Goal: Task Accomplishment & Management: Use online tool/utility

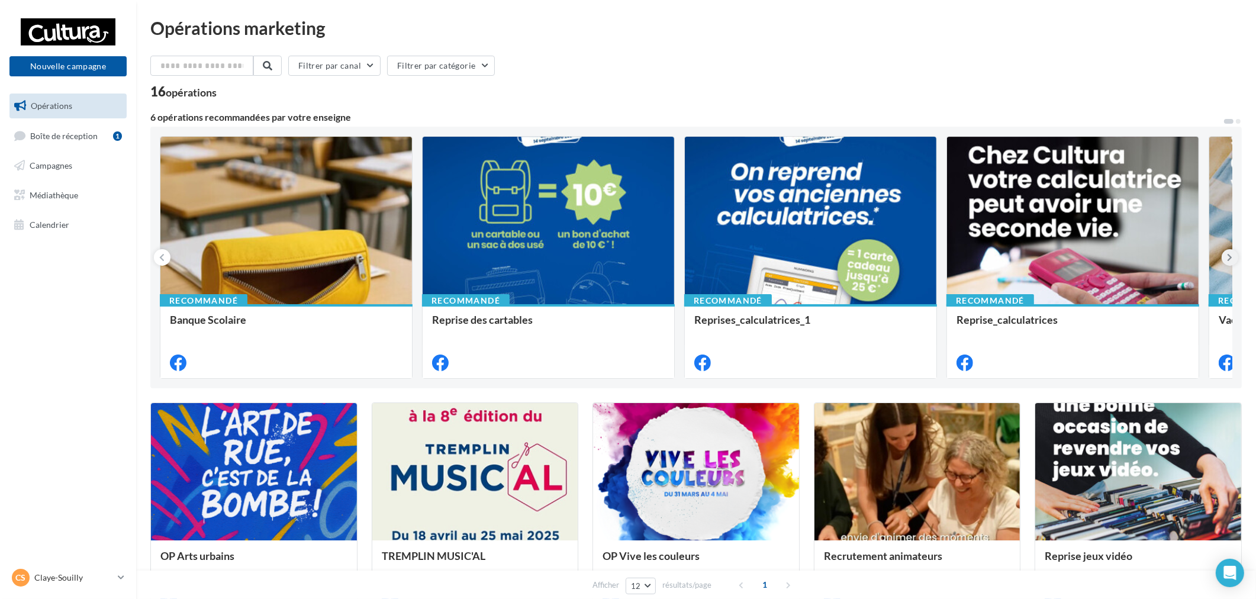
click at [1225, 258] on button at bounding box center [1229, 257] width 17 height 17
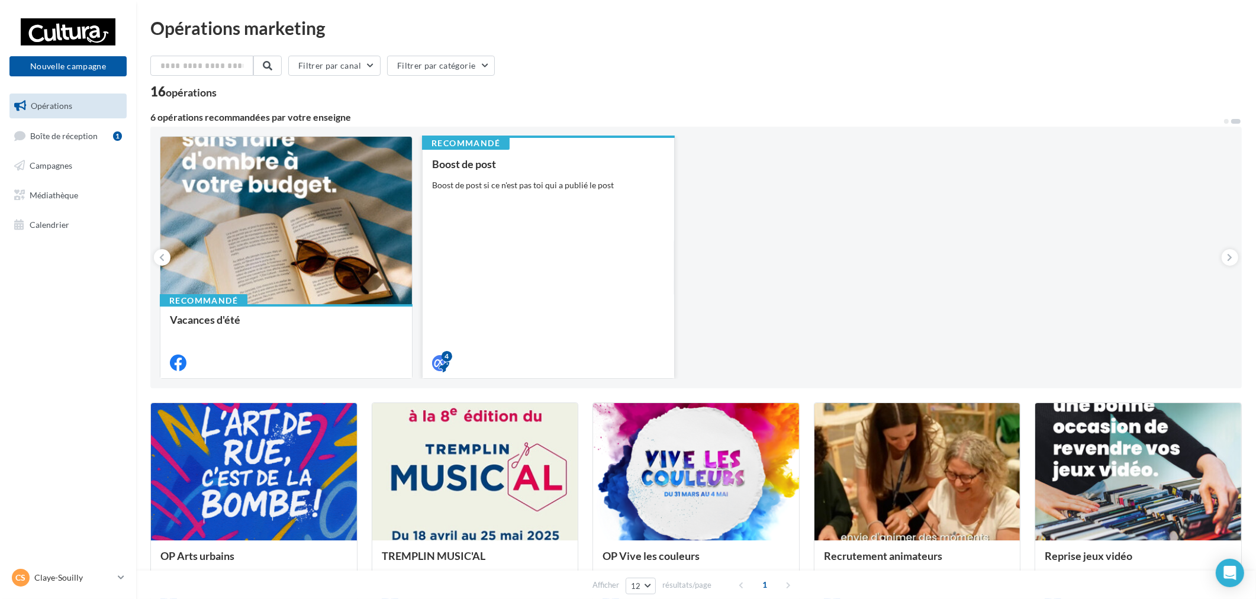
click at [575, 232] on div "Boost de post Boost de post si ce n'est pas toi qui a publié le post" at bounding box center [548, 262] width 233 height 209
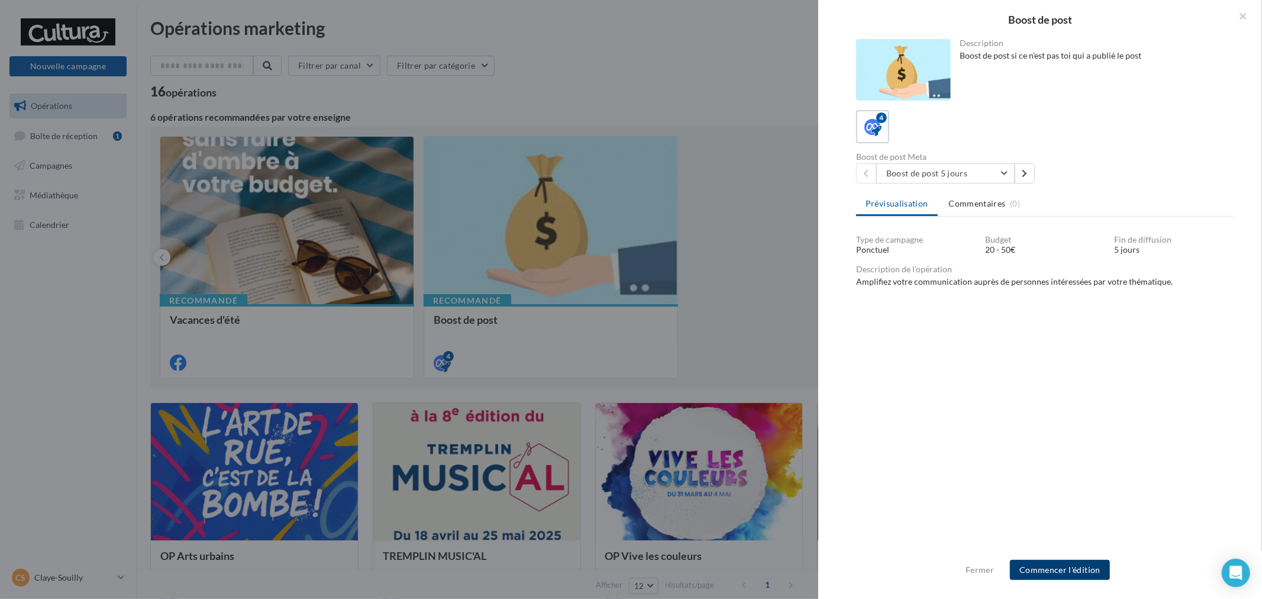
click at [1086, 577] on button "Commencer l'édition" at bounding box center [1060, 570] width 100 height 20
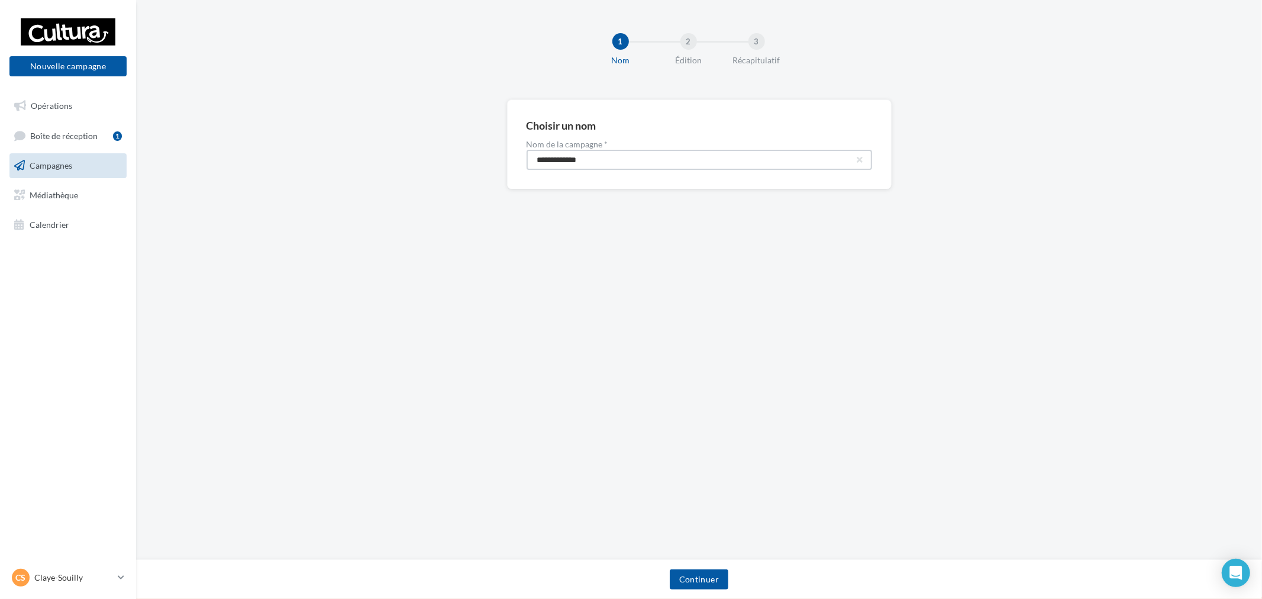
drag, startPoint x: 641, startPoint y: 166, endPoint x: 282, endPoint y: 169, distance: 358.6
click at [282, 169] on div "**********" at bounding box center [699, 163] width 1126 height 128
paste input "****"
type input "**********"
click at [689, 584] on button "Continuer" at bounding box center [699, 579] width 59 height 20
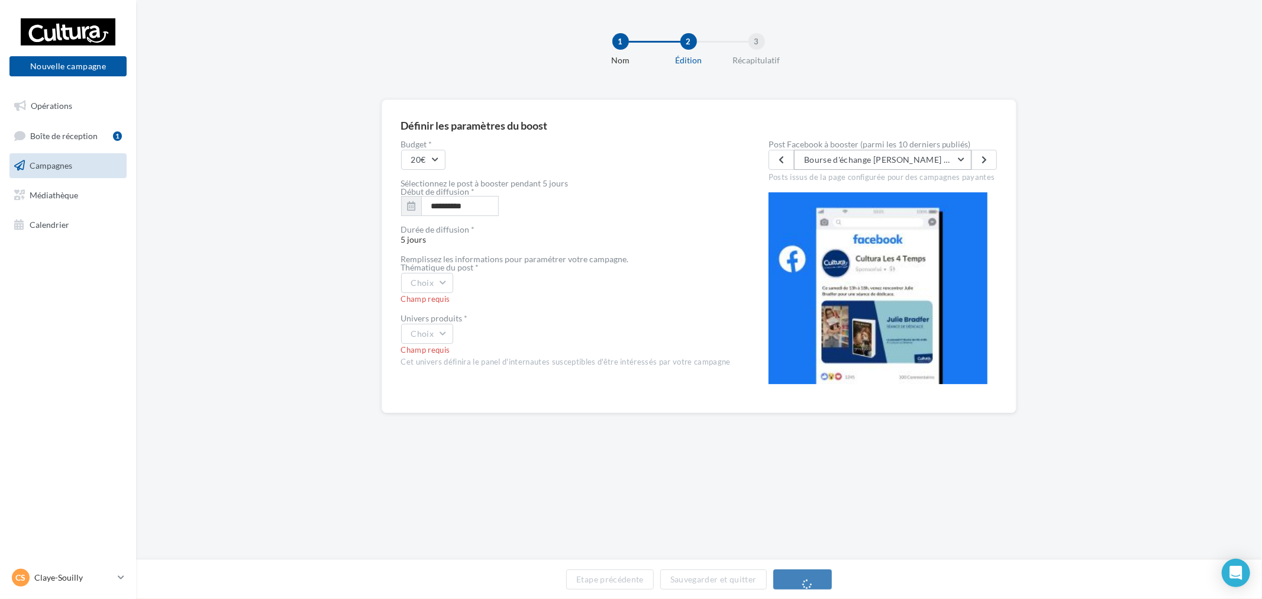
click at [916, 166] on button "Bourse d'échange [PERSON_NAME] ✨ Nous vous donnons exceptionnellement rendez-vo…" at bounding box center [883, 160] width 178 height 20
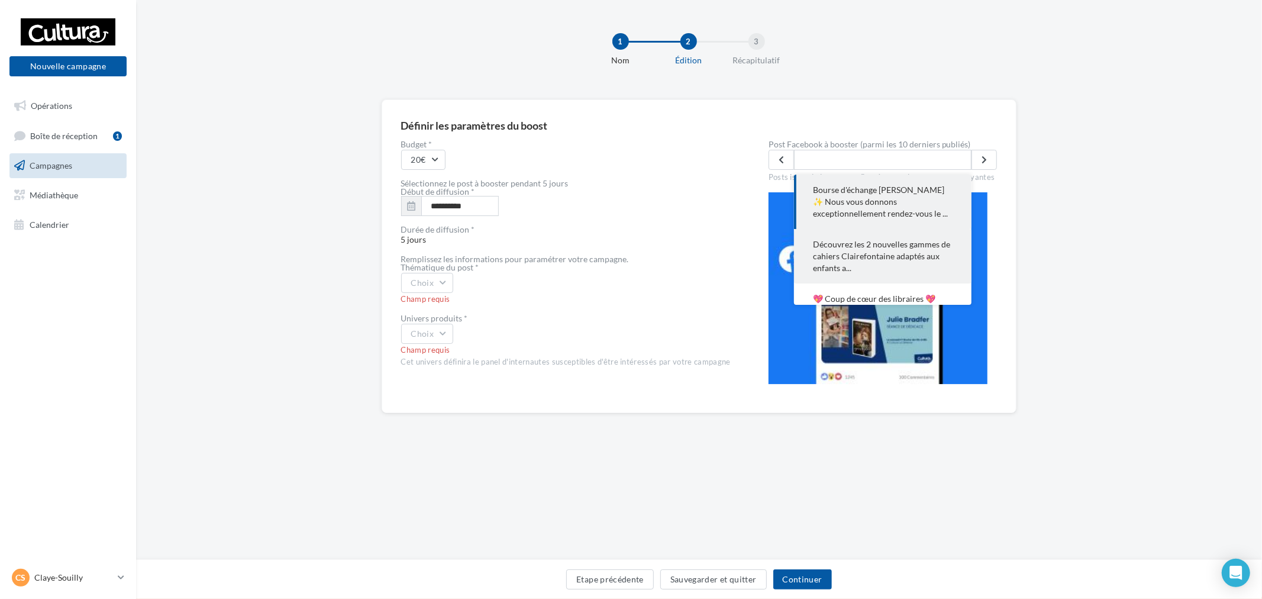
click at [885, 244] on span "Découvrez les 2 nouvelles gammes de cahiers Clairefontaine adaptés aux enfants …" at bounding box center [883, 256] width 140 height 36
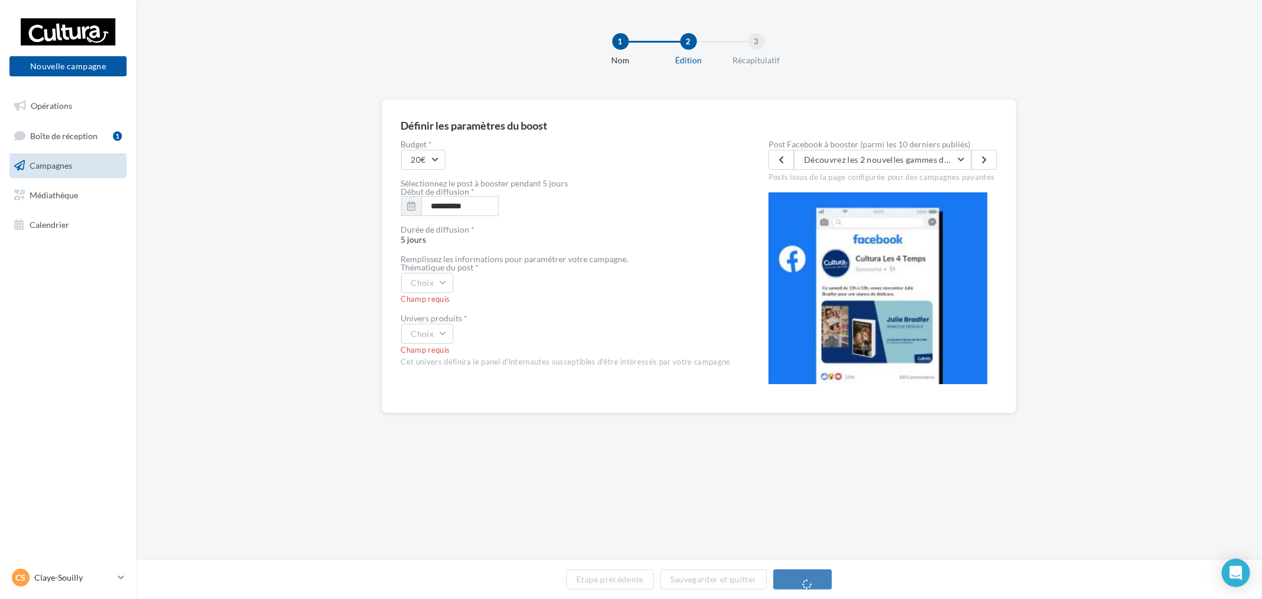
click at [457, 284] on div "Choix" at bounding box center [566, 283] width 330 height 20
click at [434, 288] on button "Choix" at bounding box center [427, 283] width 53 height 20
click at [440, 391] on div "Autre" at bounding box center [475, 401] width 147 height 31
click at [438, 335] on button "Choix" at bounding box center [427, 334] width 53 height 20
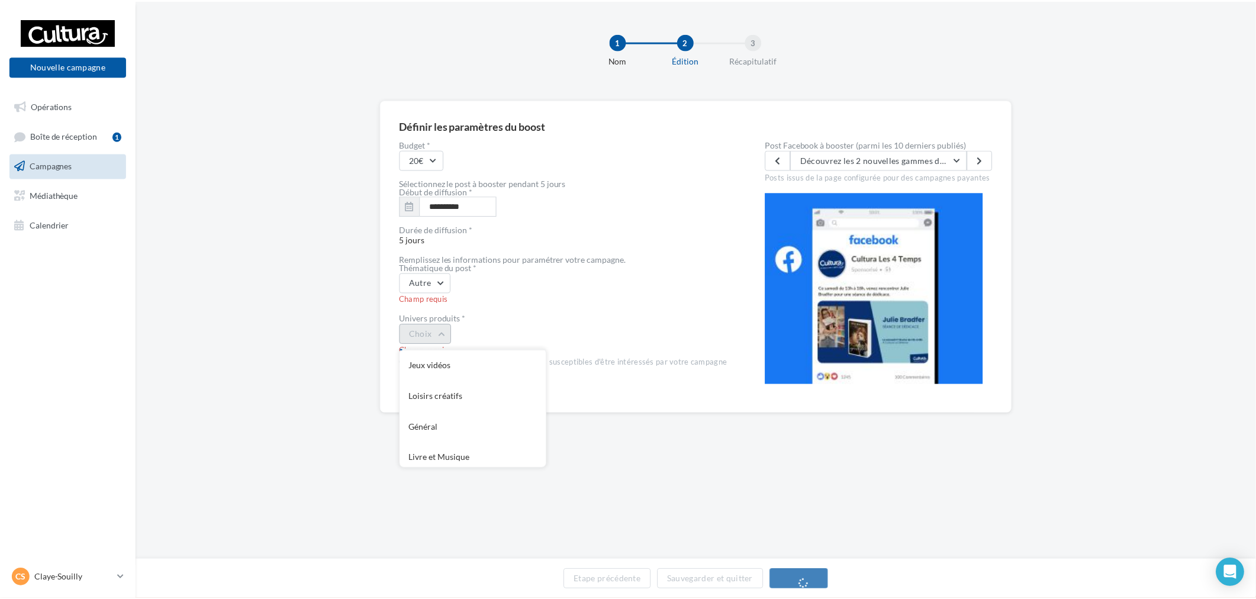
scroll to position [96, 0]
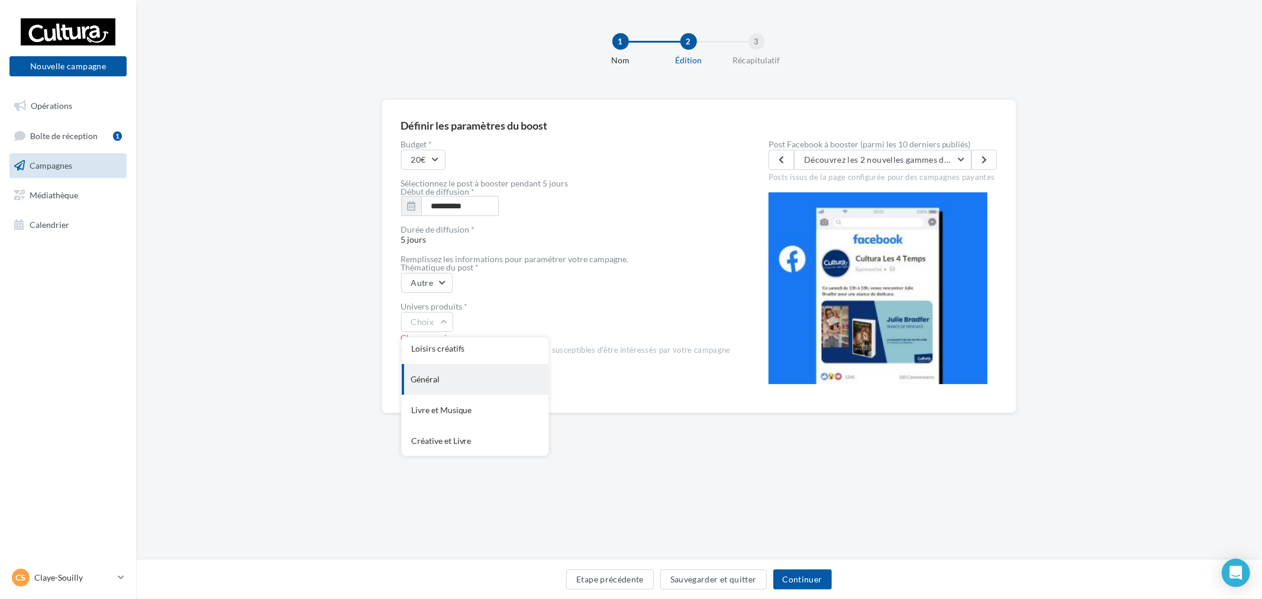
click at [453, 386] on div "Général" at bounding box center [475, 379] width 147 height 31
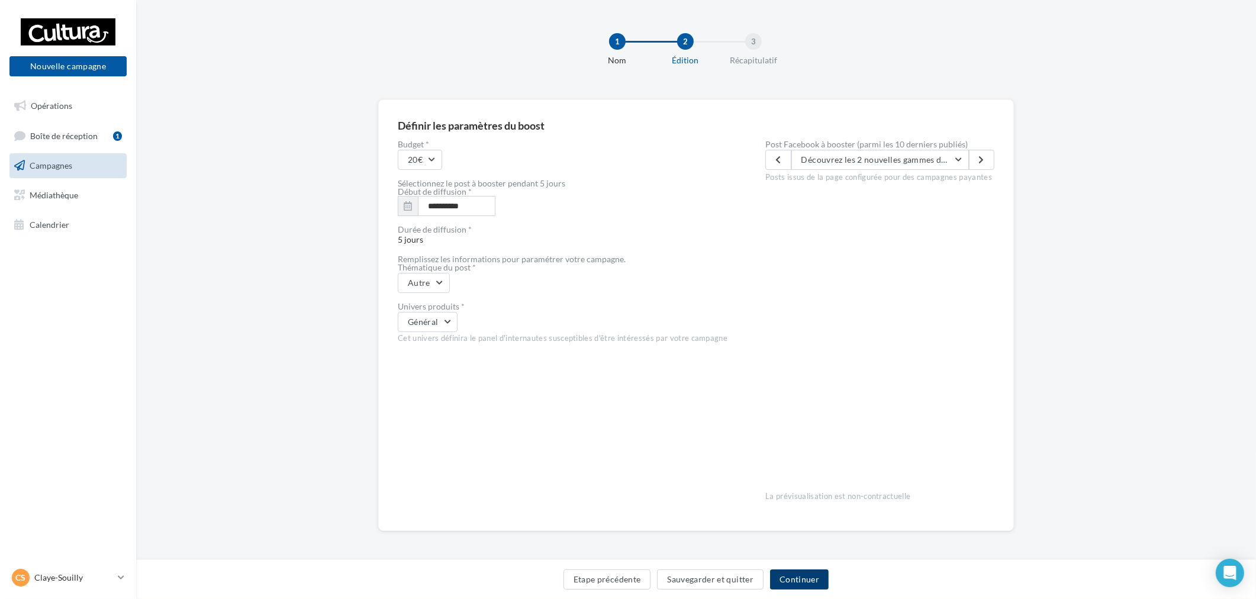
click at [793, 582] on button "Continuer" at bounding box center [799, 579] width 59 height 20
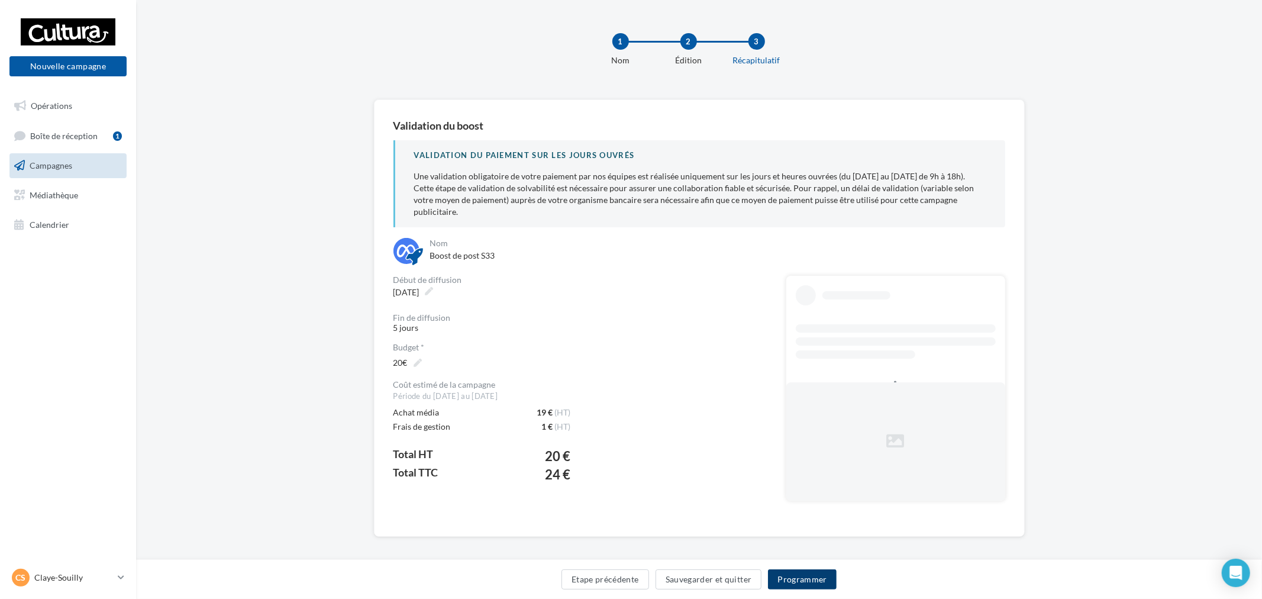
click at [813, 581] on button "Programmer" at bounding box center [802, 579] width 69 height 20
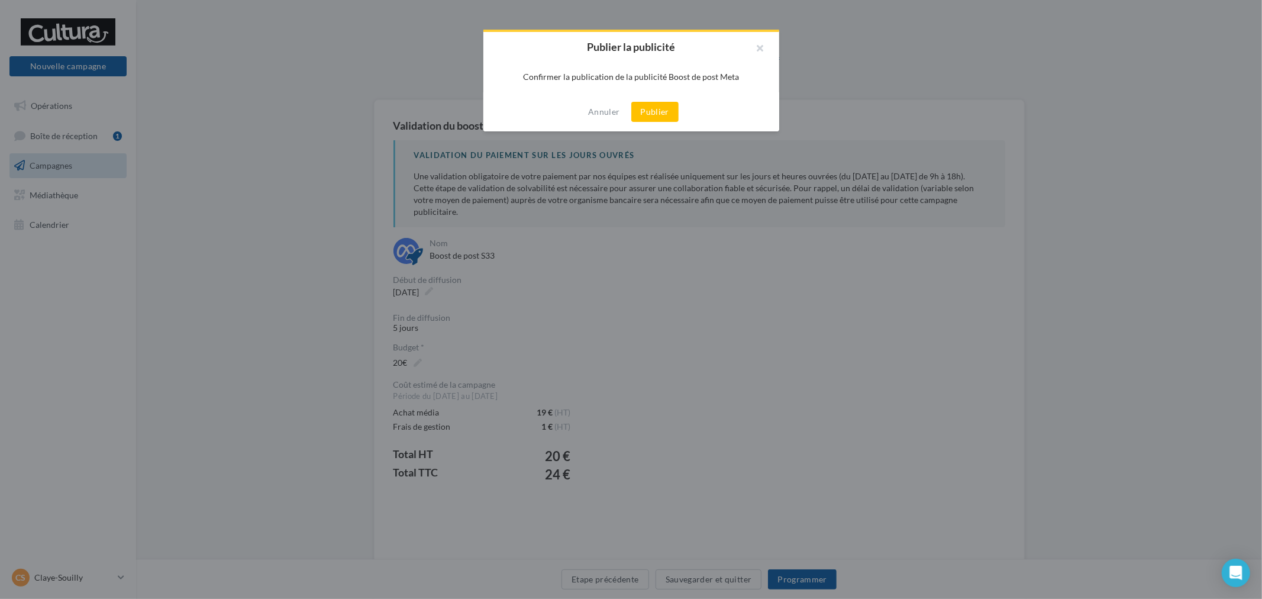
click at [653, 109] on button "Publier" at bounding box center [654, 112] width 47 height 20
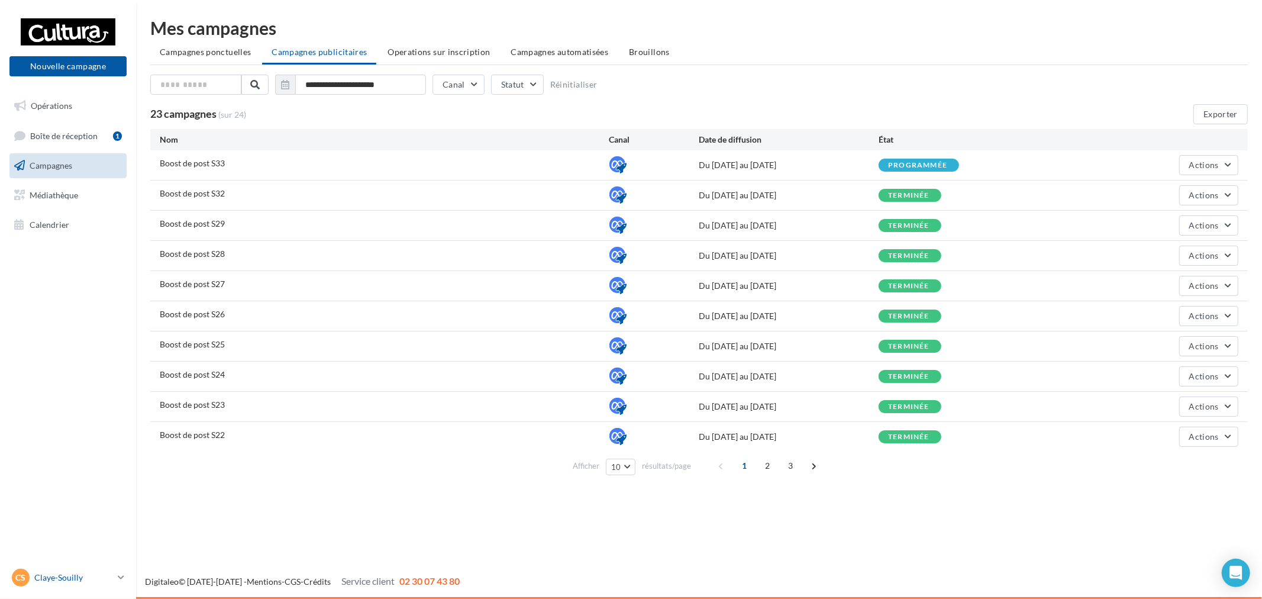
click at [112, 578] on p "Claye-Souilly" at bounding box center [73, 578] width 79 height 12
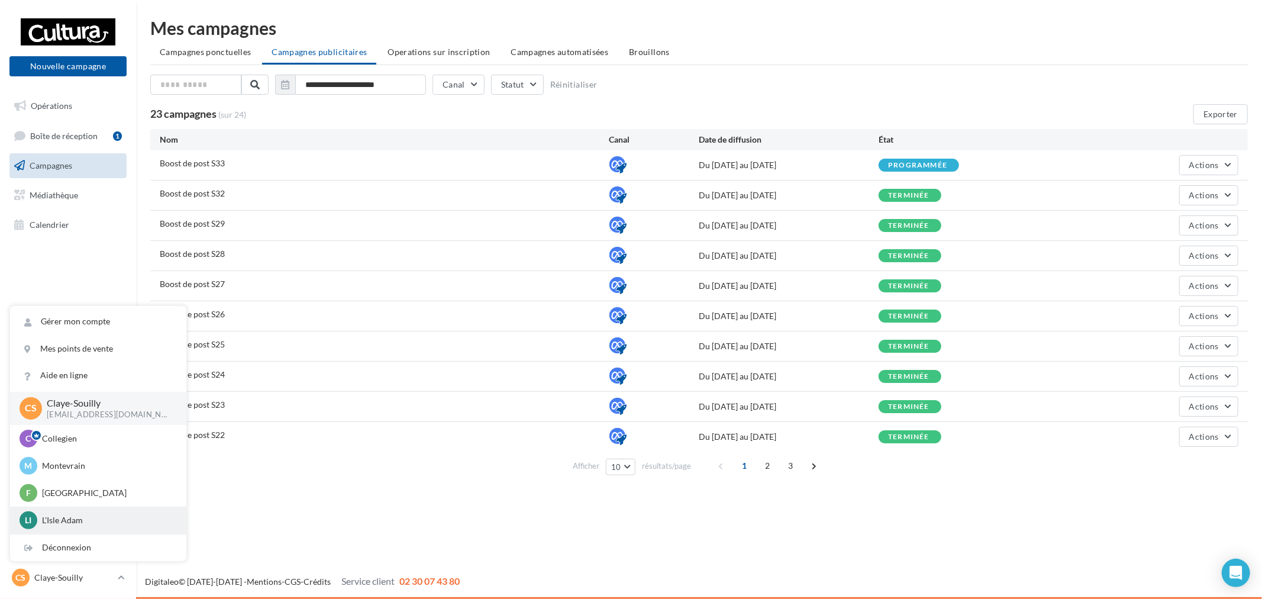
click at [91, 512] on div "LI L'Isle Adam r.duriaux4@cultura.fr" at bounding box center [98, 520] width 157 height 18
